Goal: Transaction & Acquisition: Purchase product/service

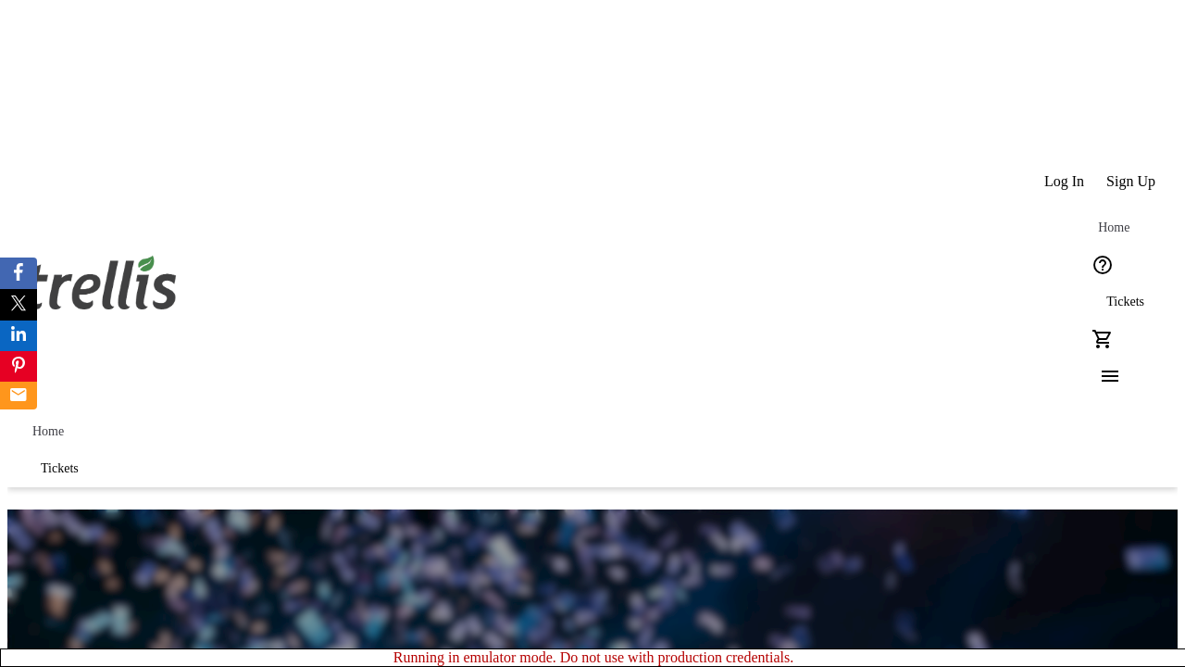
click at [1132, 173] on span "Sign Up" at bounding box center [1130, 181] width 49 height 17
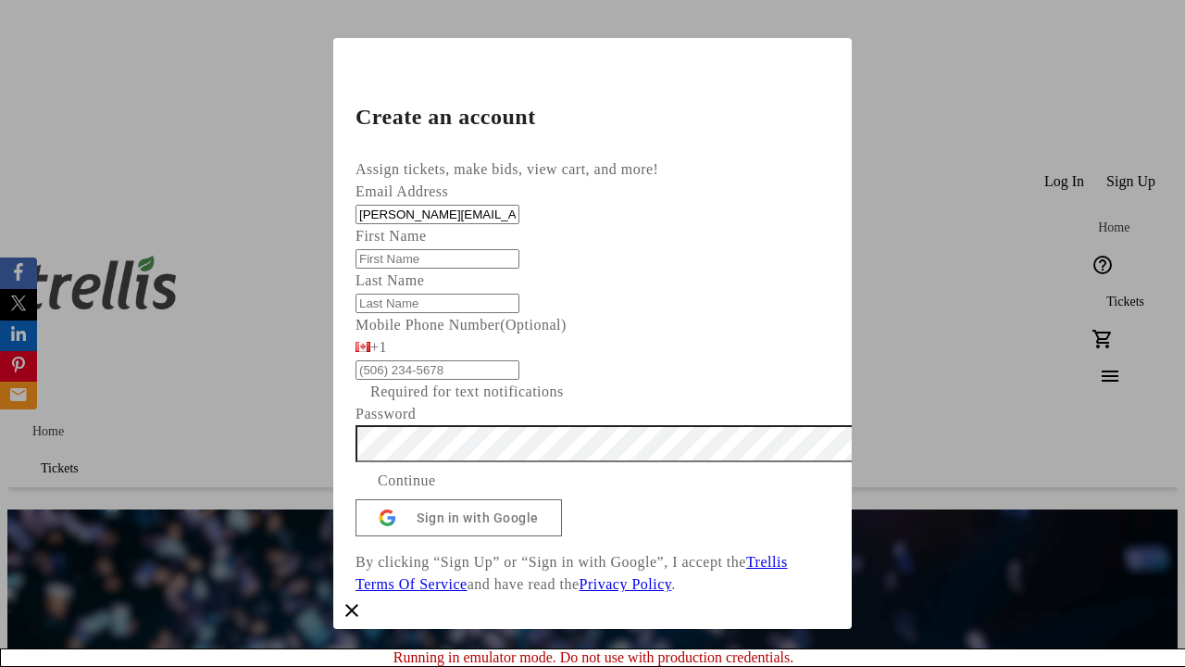
type input "[PERSON_NAME][EMAIL_ADDRESS][DOMAIN_NAME]"
type input "[PERSON_NAME]"
click at [436, 492] on span "Continue" at bounding box center [407, 480] width 58 height 22
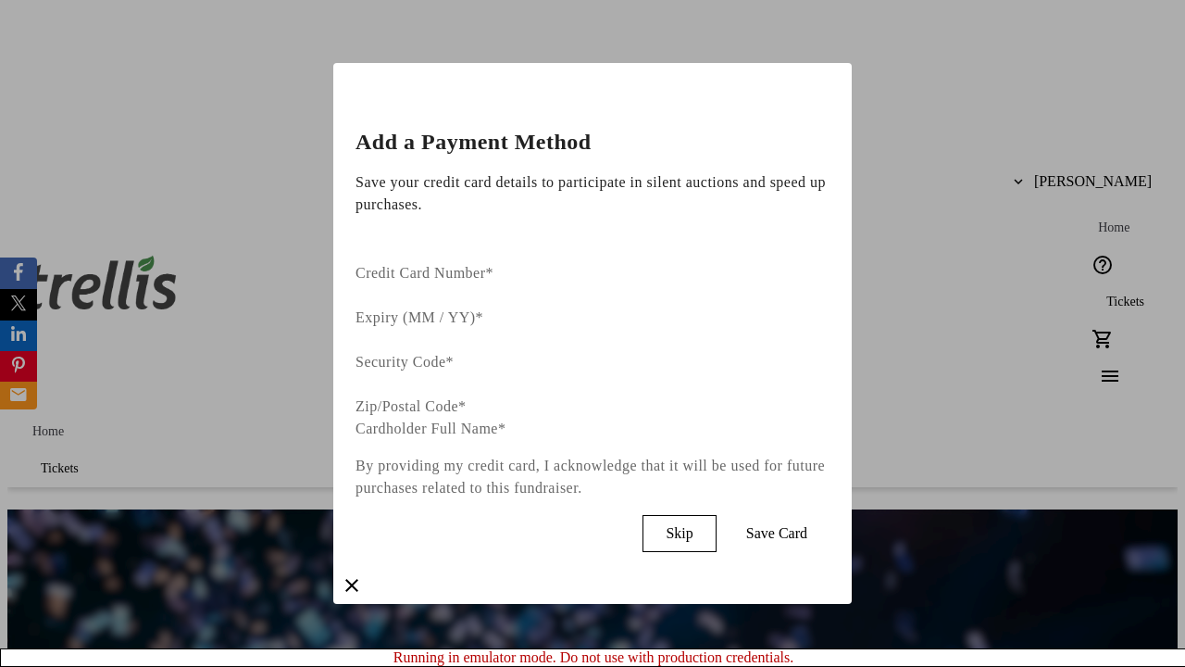
click at [693, 525] on span "Skip" at bounding box center [679, 533] width 27 height 17
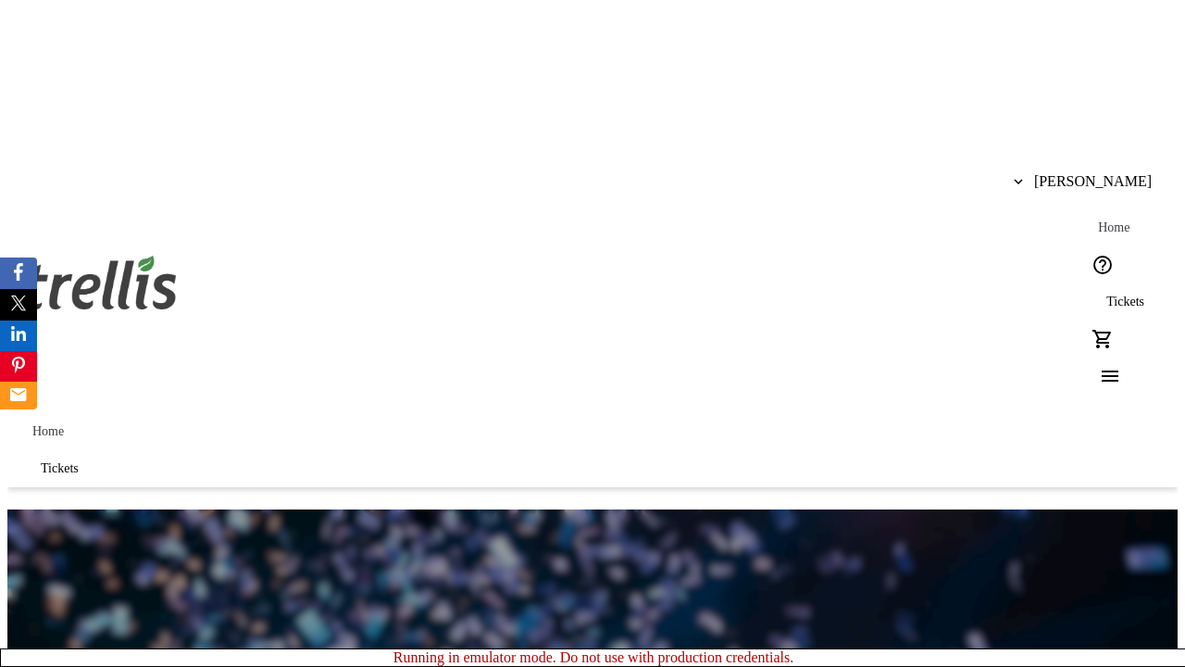
click at [1106, 294] on span "Tickets" at bounding box center [1125, 301] width 38 height 15
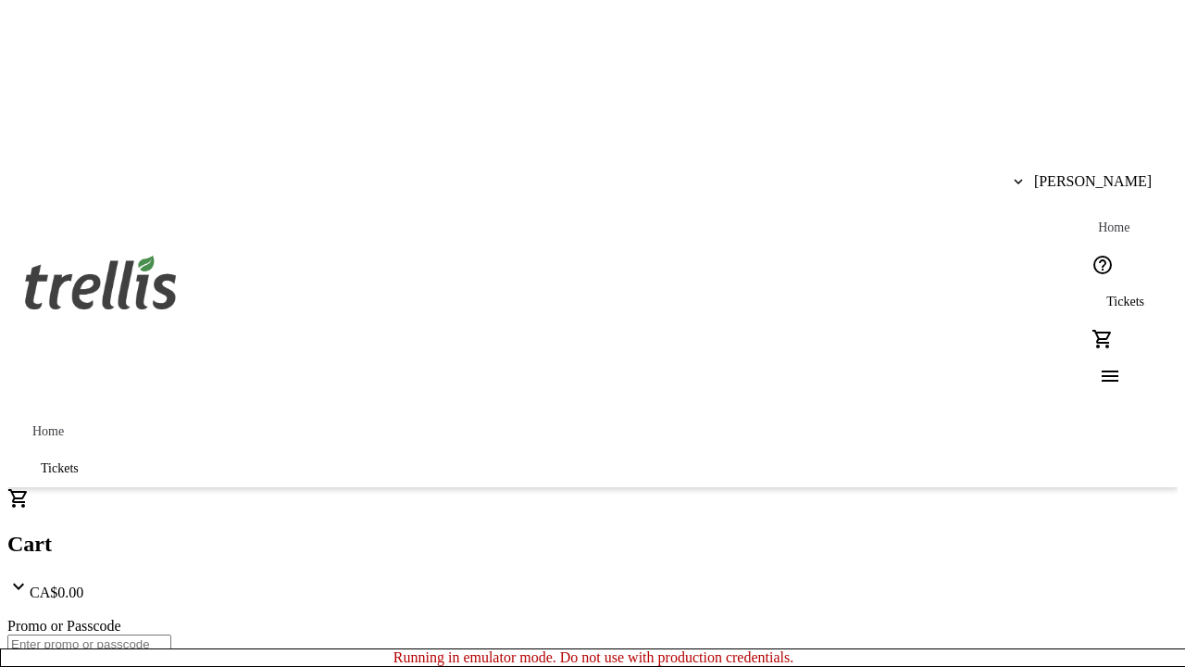
type input "1"
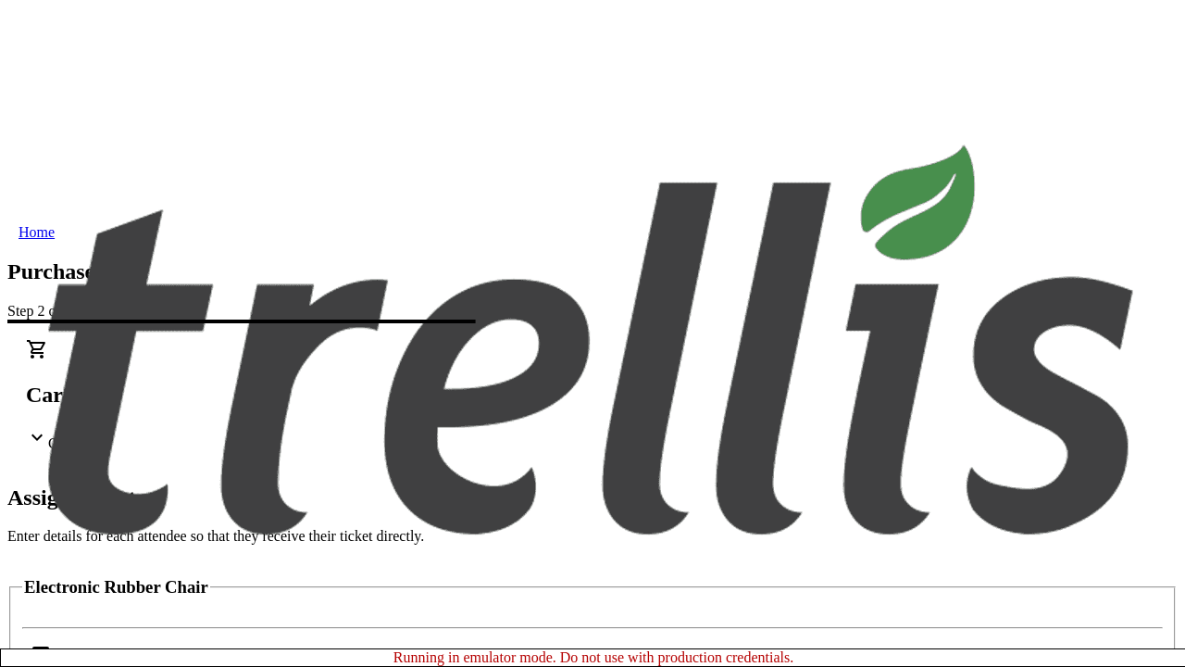
scroll to position [112, 0]
